Goal: Information Seeking & Learning: Learn about a topic

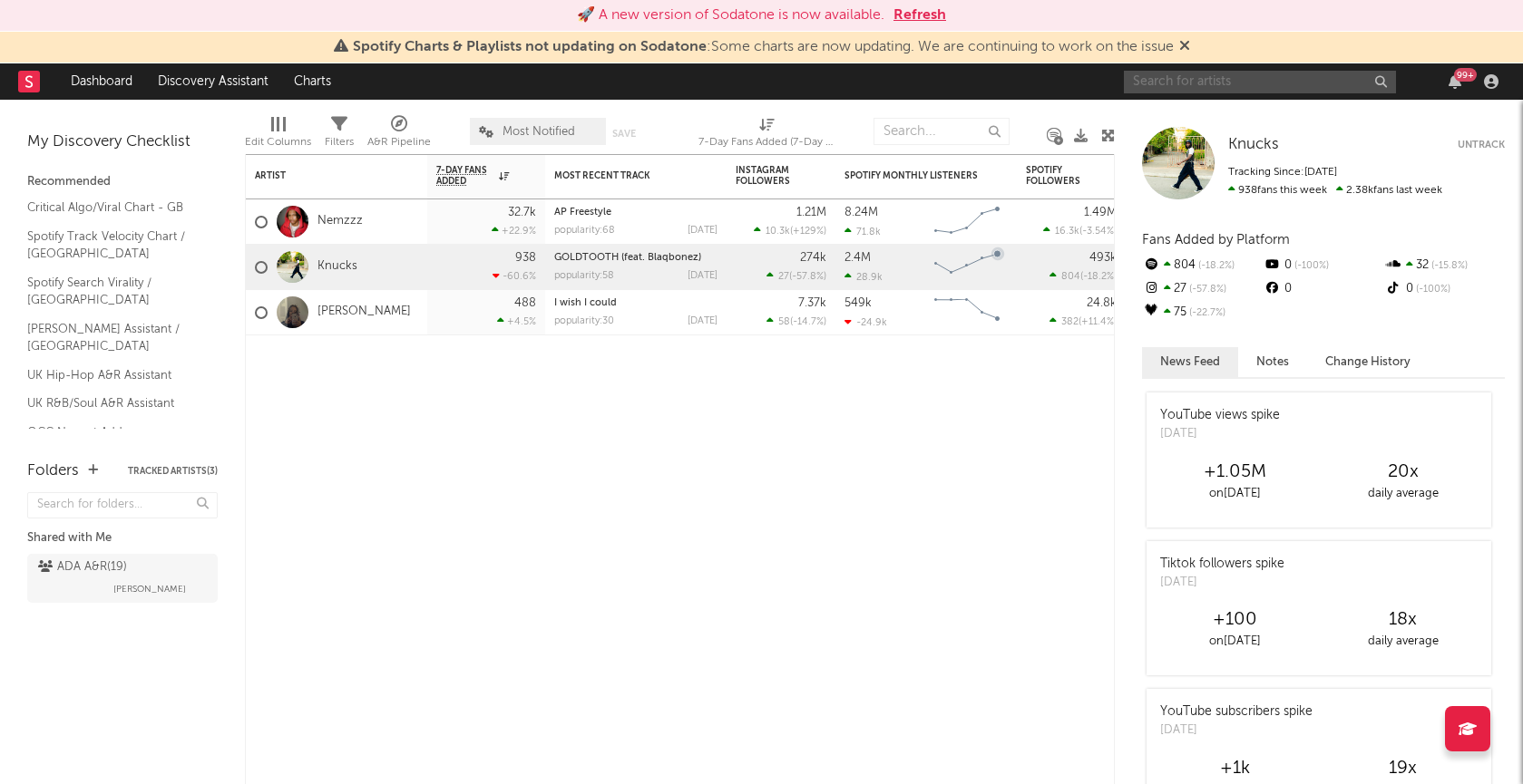
click at [1225, 87] on input "text" at bounding box center [1260, 81] width 272 height 23
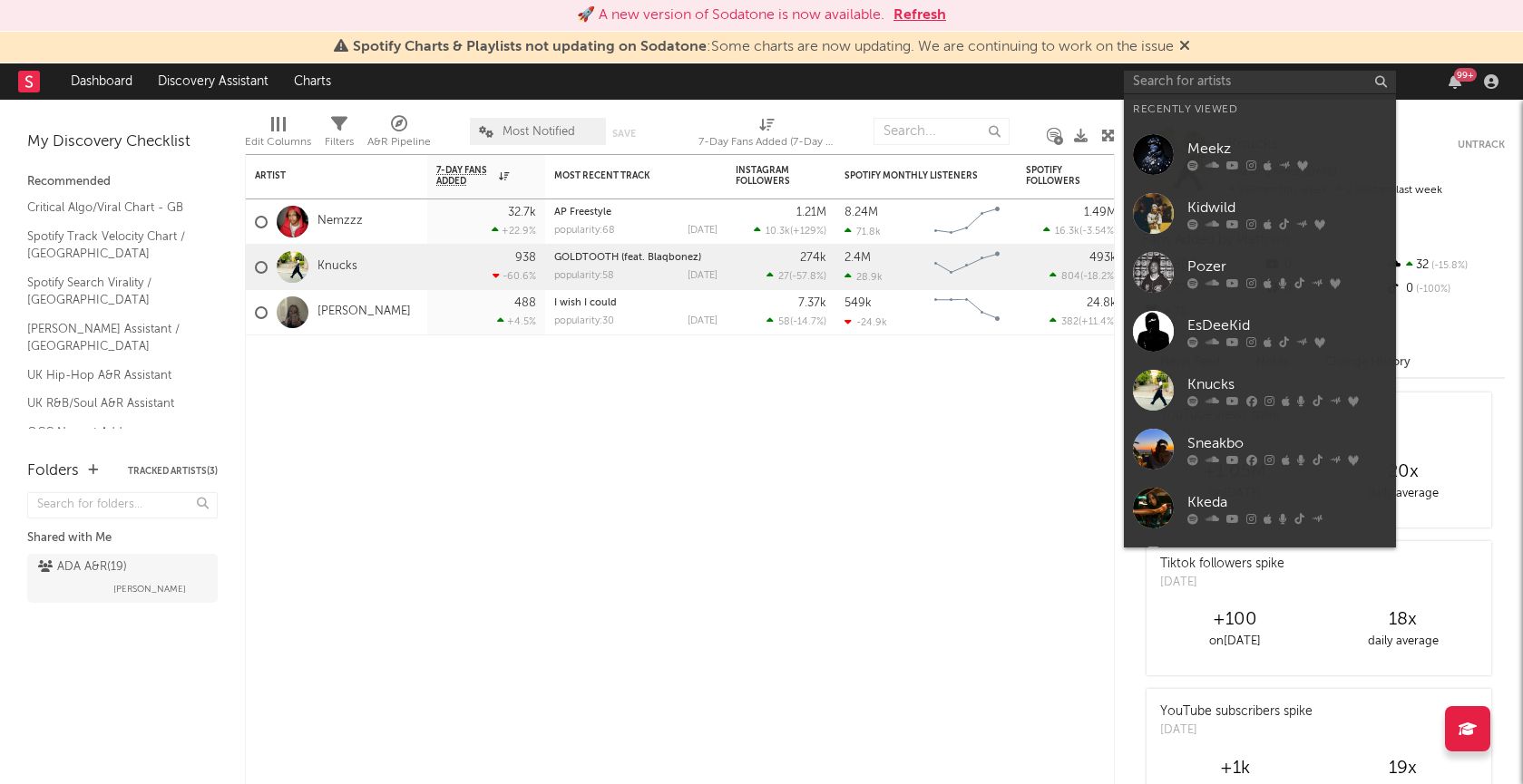
click at [1149, 158] on div at bounding box center [1153, 154] width 41 height 41
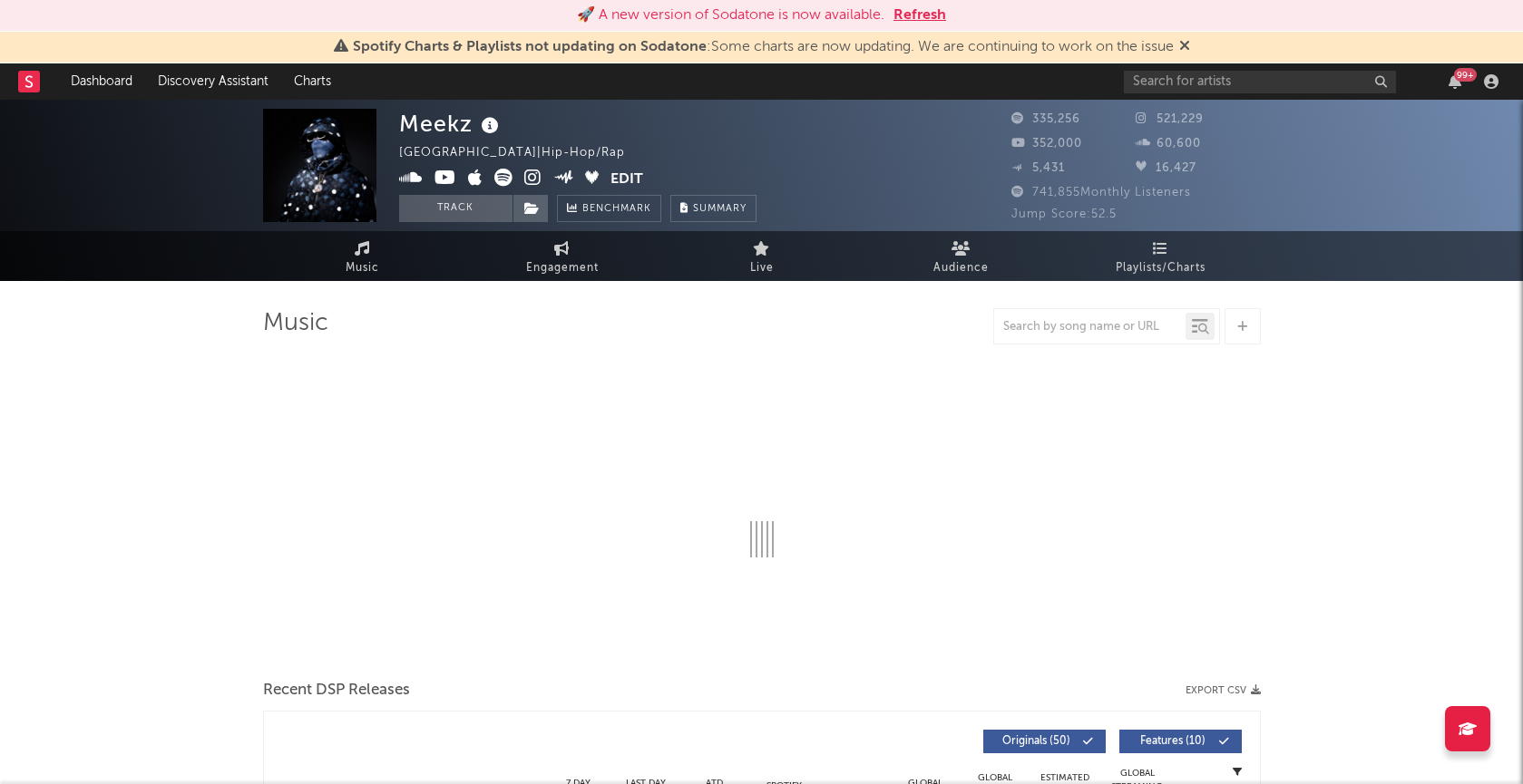
select select "6m"
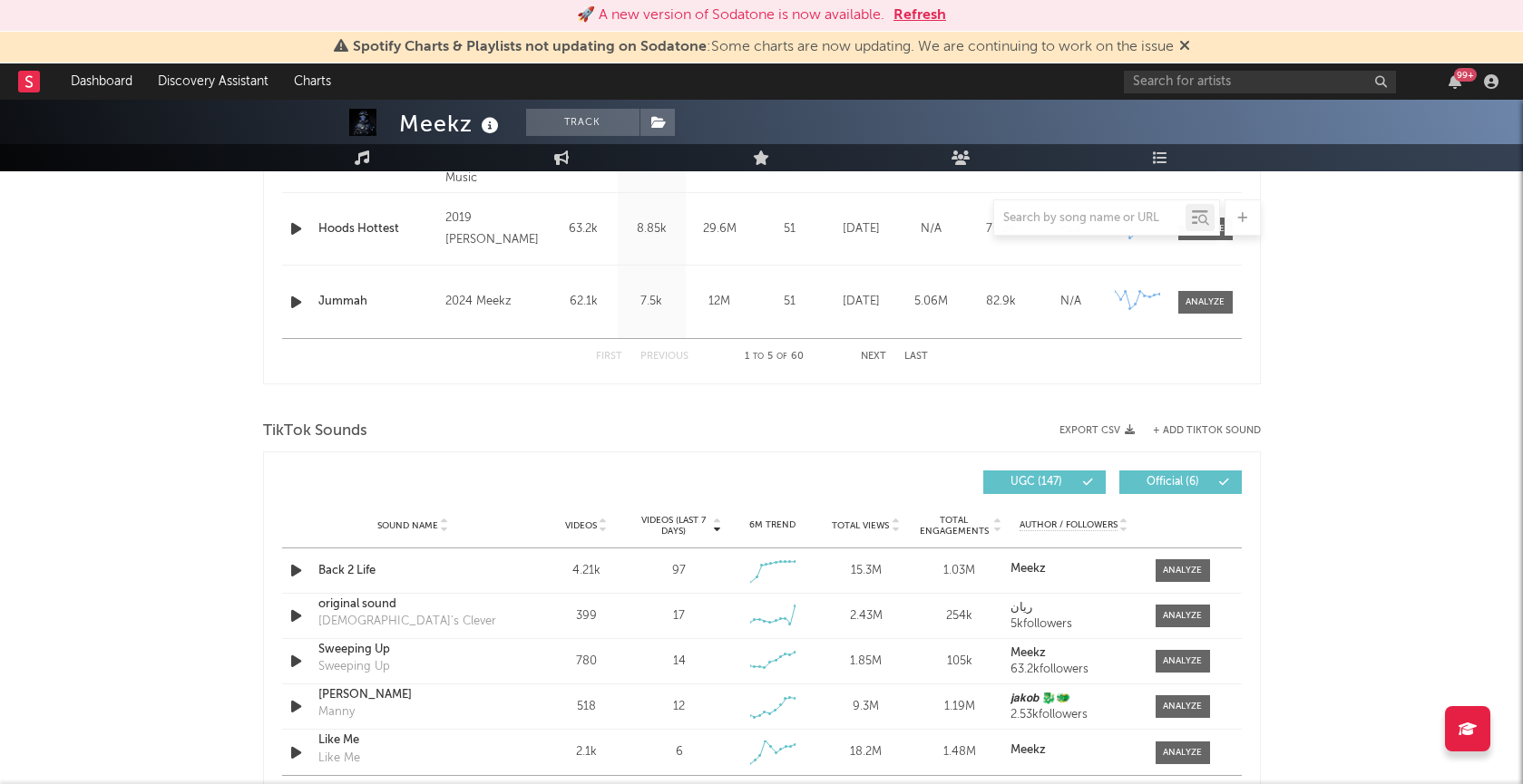
scroll to position [1139, 0]
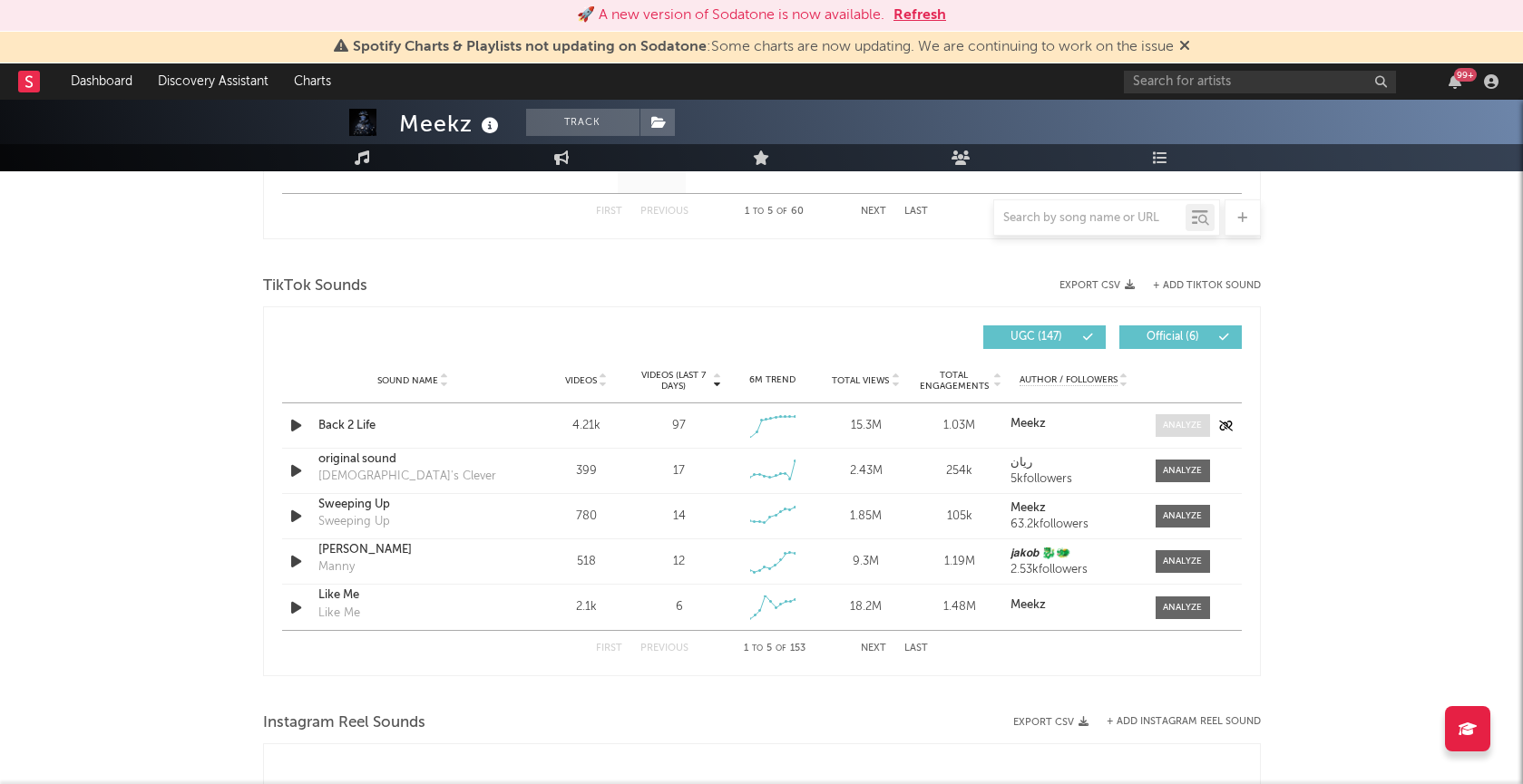
click at [1192, 428] on div at bounding box center [1182, 425] width 39 height 14
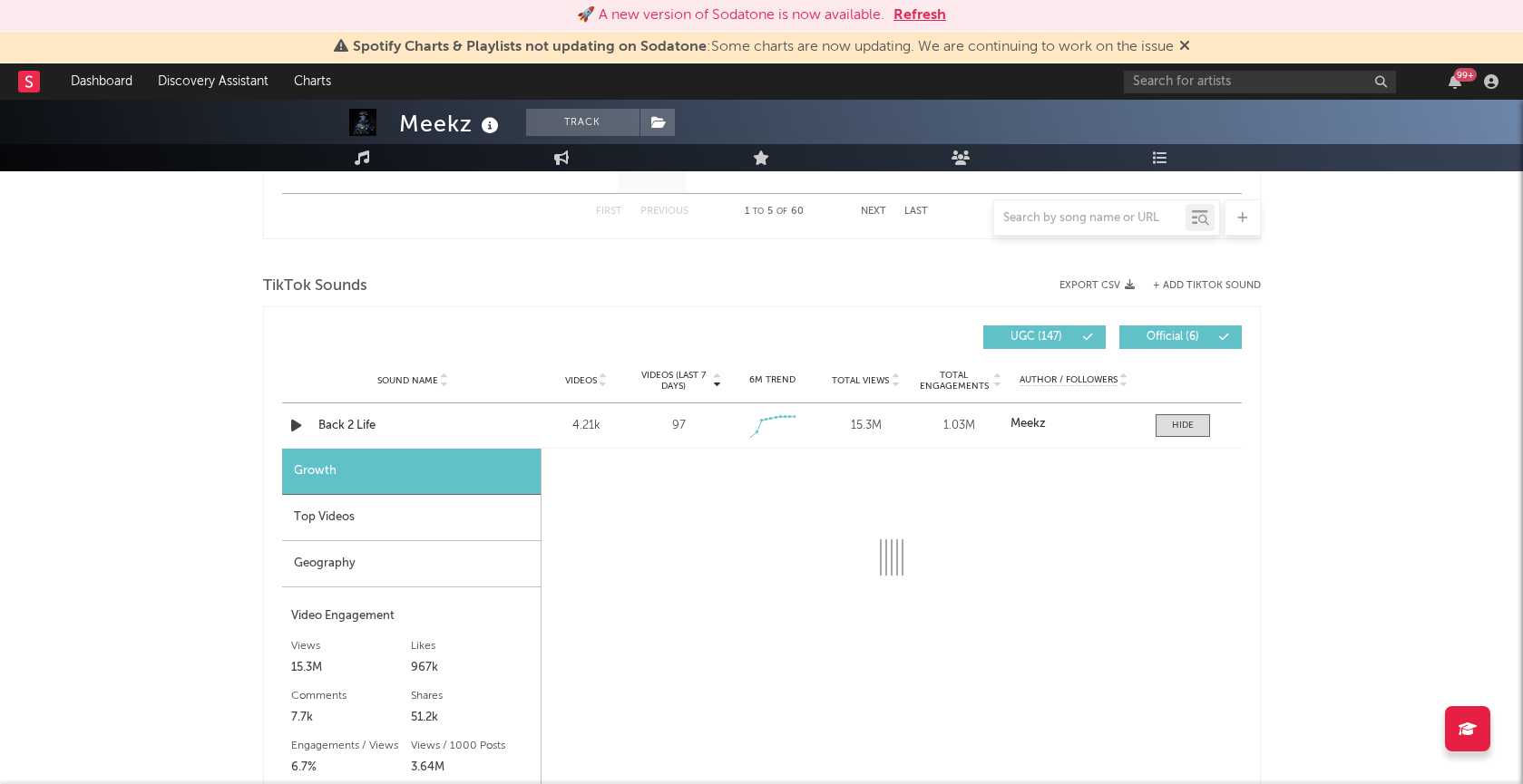
select select "1w"
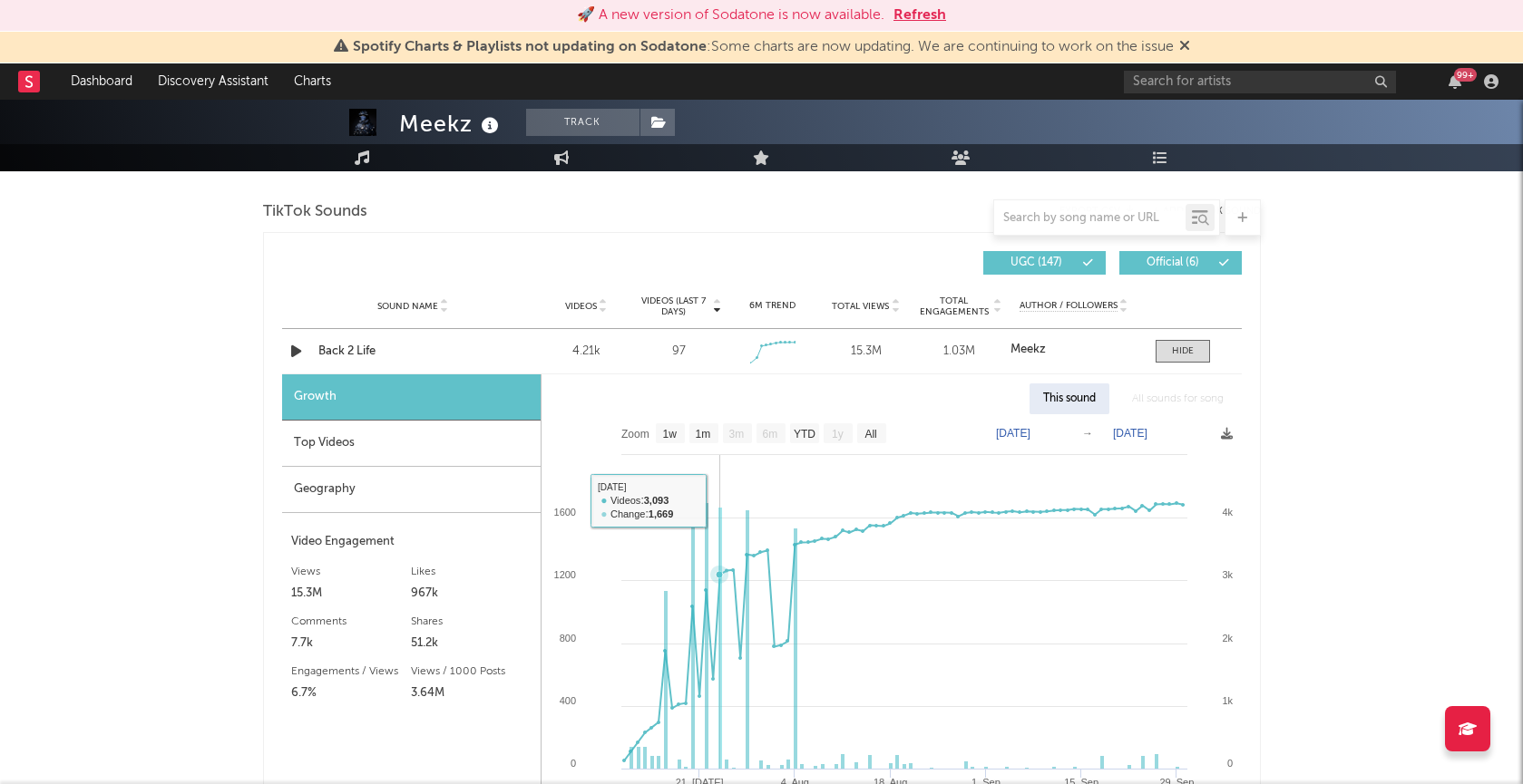
scroll to position [1224, 0]
